Goal: Information Seeking & Learning: Learn about a topic

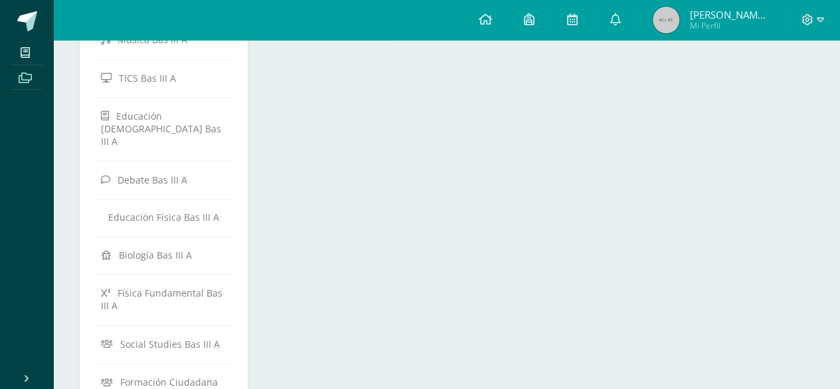
scroll to position [490, 0]
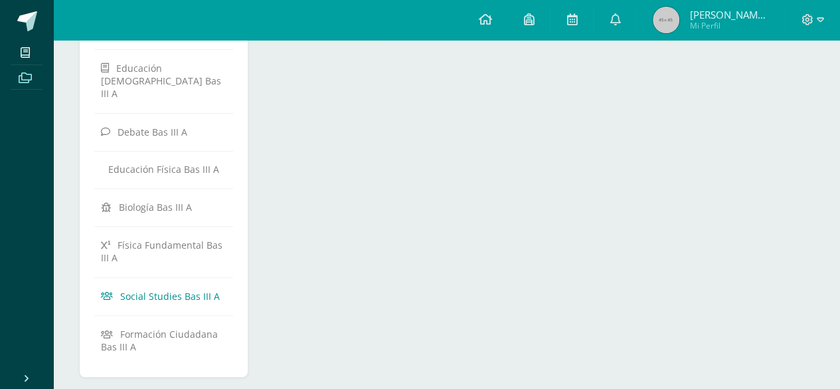
click at [197, 284] on link "Social Studies Bas III A" at bounding box center [164, 296] width 126 height 24
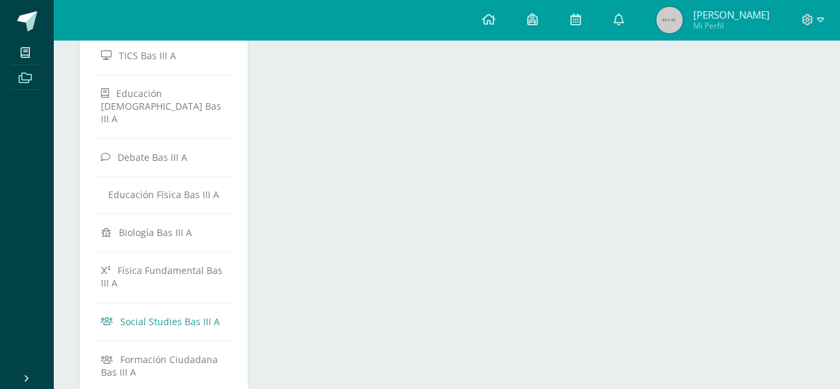
scroll to position [470, 0]
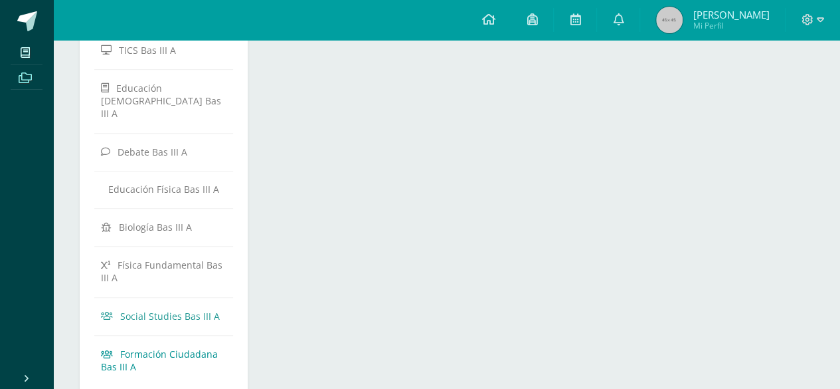
click at [199, 347] on span "Formación Ciudadana Bas III A" at bounding box center [159, 359] width 117 height 25
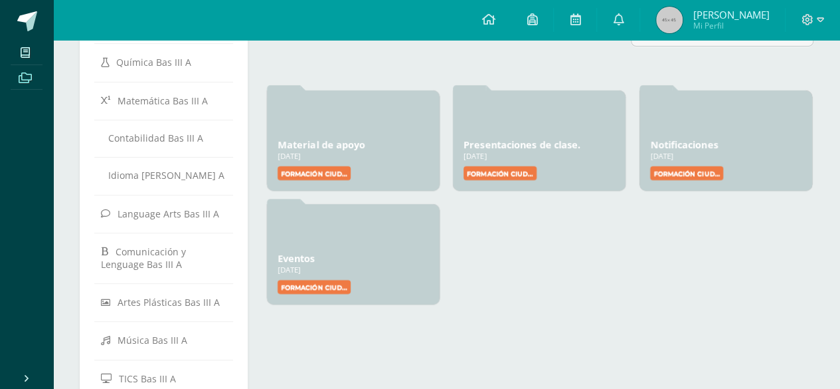
scroll to position [142, 0]
click at [539, 148] on link "Presentaciones de clase." at bounding box center [522, 142] width 117 height 13
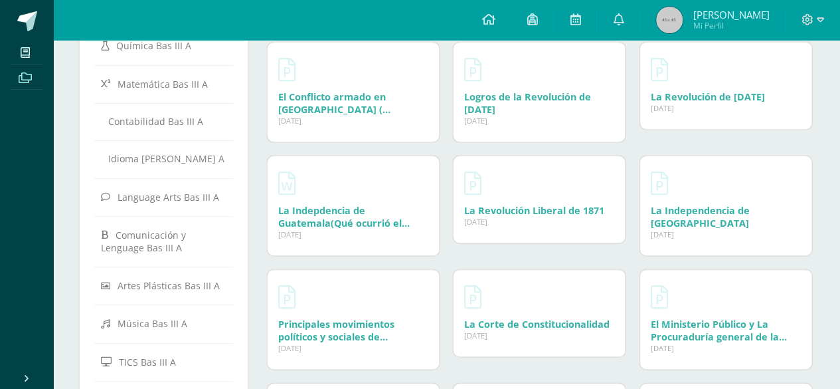
scroll to position [160, 0]
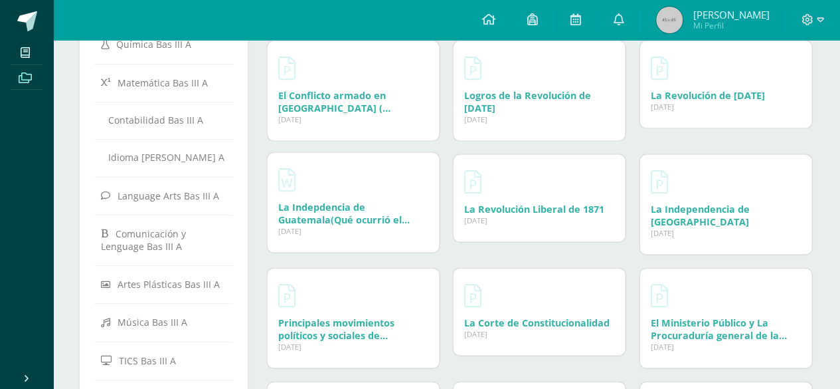
click at [363, 219] on link "La Indepdencia de Guatemala(Qué ocurrió el [DATE])" at bounding box center [344, 220] width 132 height 38
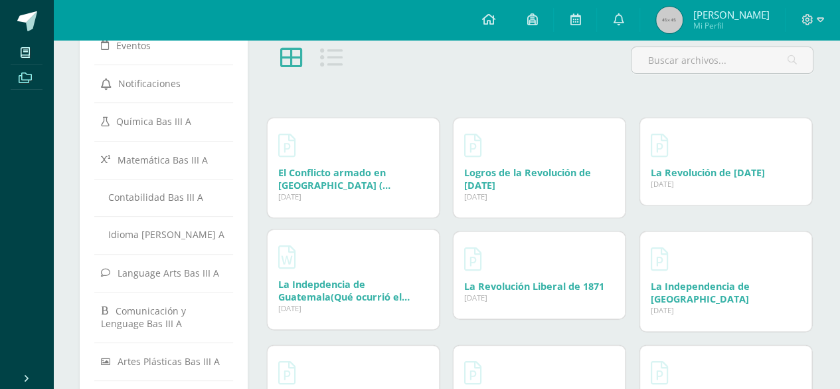
scroll to position [77, 0]
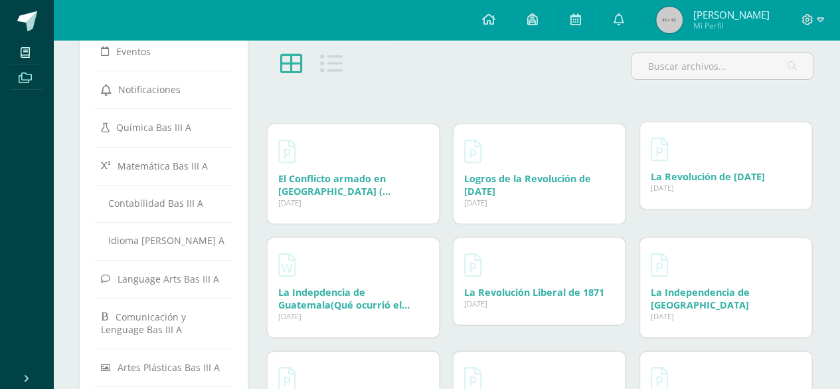
click at [719, 181] on link "La Revolución de [DATE]" at bounding box center [708, 176] width 114 height 13
click at [545, 173] on link "Logros de la Revolución de [DATE]" at bounding box center [527, 182] width 127 height 25
